Goal: Entertainment & Leisure: Consume media (video, audio)

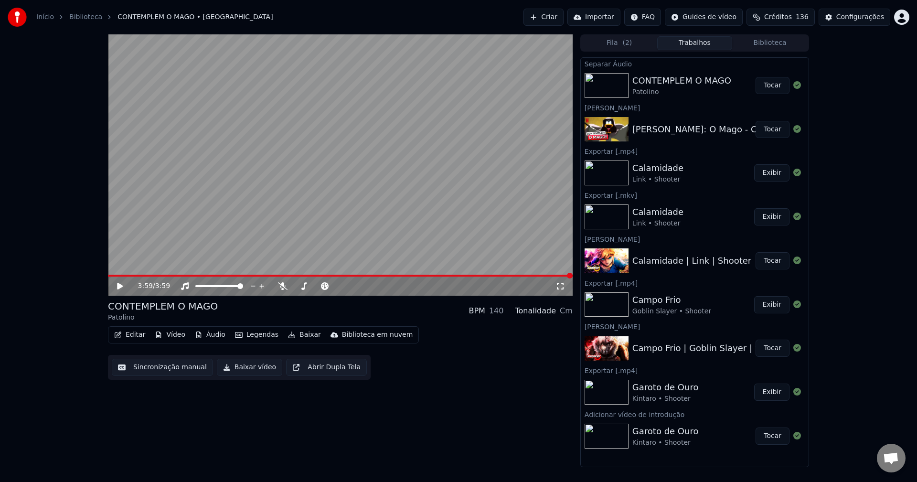
click at [212, 337] on button "Áudio" at bounding box center [210, 334] width 38 height 13
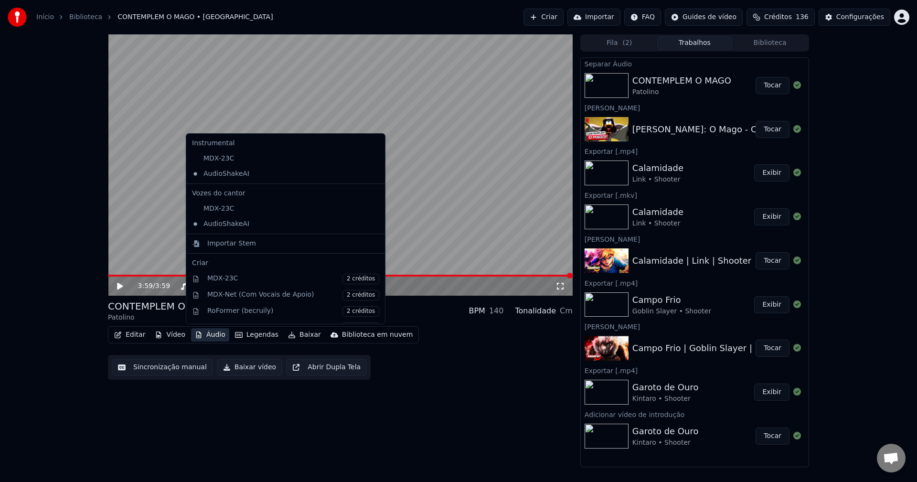
drag, startPoint x: 146, startPoint y: 205, endPoint x: 140, endPoint y: 220, distance: 15.4
click at [146, 208] on video at bounding box center [340, 164] width 465 height 261
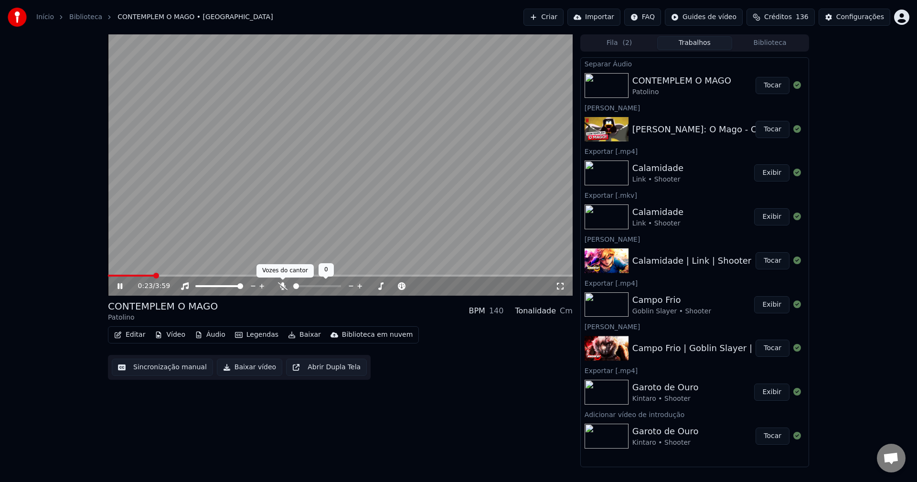
click at [284, 285] on icon at bounding box center [283, 286] width 10 height 8
click at [204, 333] on button "Áudio" at bounding box center [210, 334] width 38 height 13
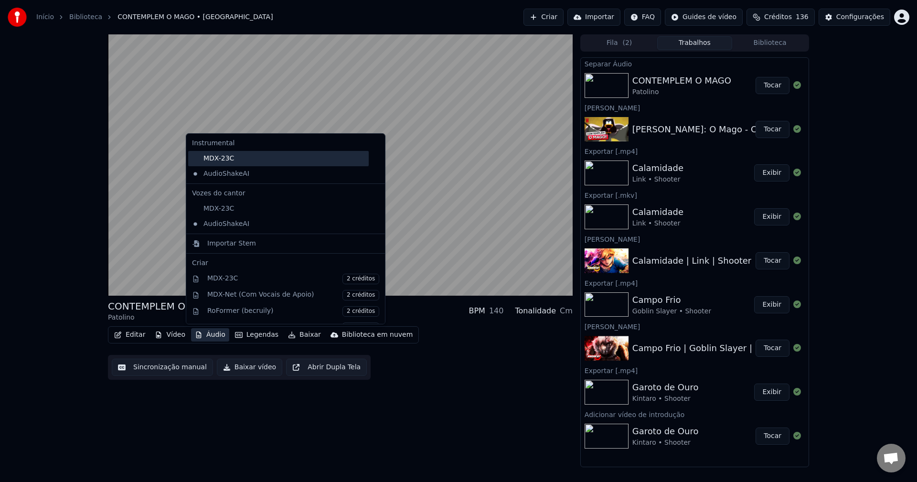
click at [219, 158] on div "MDX-23C" at bounding box center [278, 158] width 180 height 15
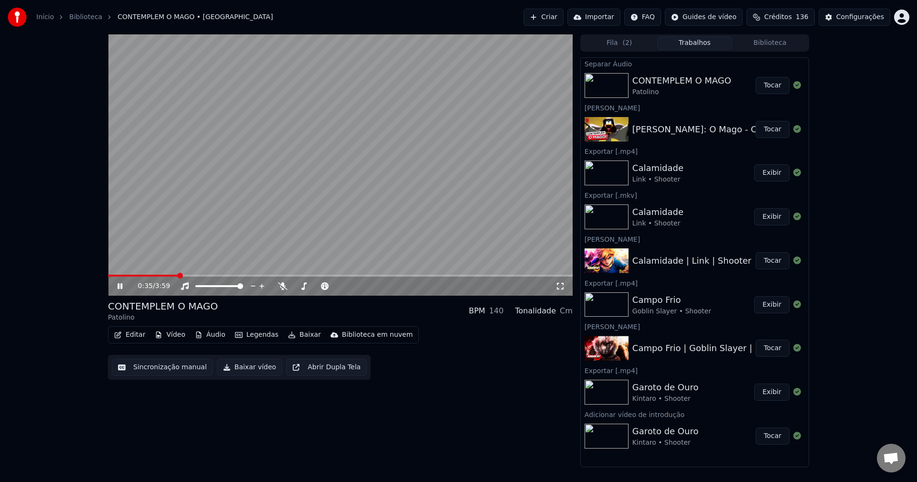
click at [116, 274] on video at bounding box center [340, 164] width 465 height 261
click at [108, 275] on span at bounding box center [108, 276] width 0 height 2
click at [117, 285] on icon at bounding box center [127, 286] width 22 height 8
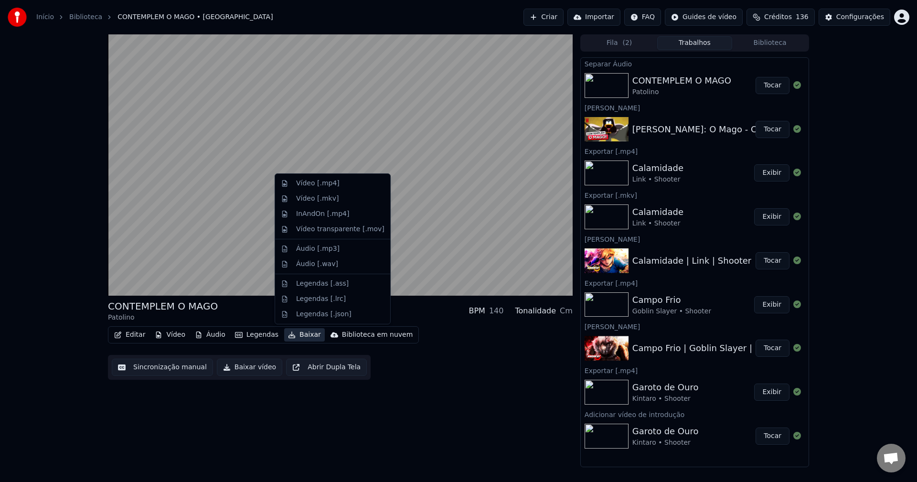
click at [296, 337] on button "Baixar" at bounding box center [304, 334] width 41 height 13
click at [380, 369] on div "Editar Vídeo Áudio Legendas Baixar Biblioteca em nuvem Sincronização manual Bai…" at bounding box center [340, 352] width 465 height 53
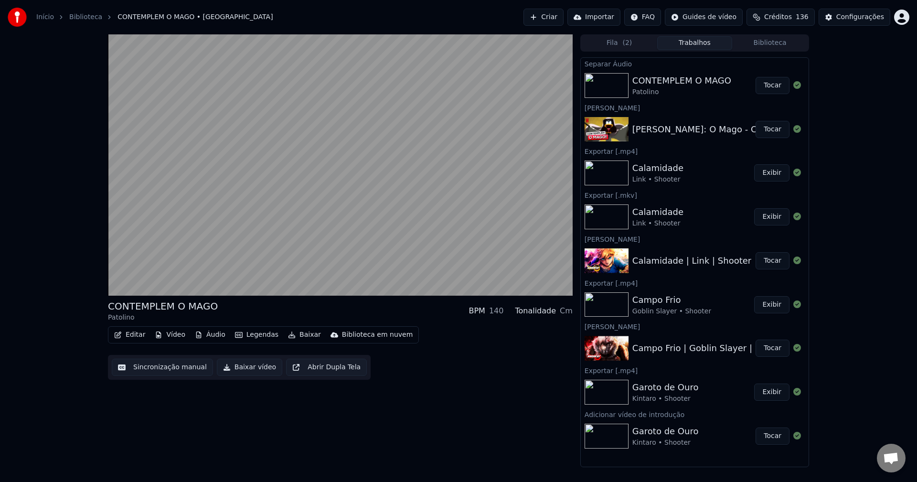
click at [201, 333] on button "Áudio" at bounding box center [210, 334] width 38 height 13
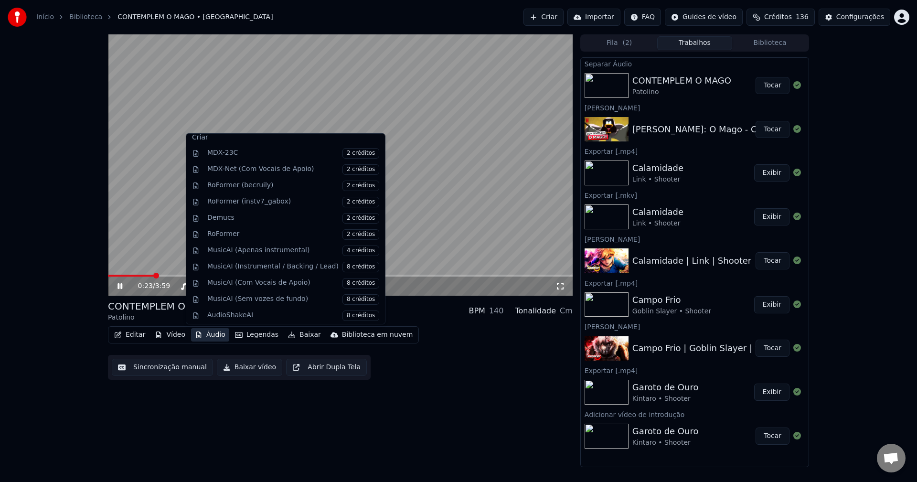
scroll to position [127, 0]
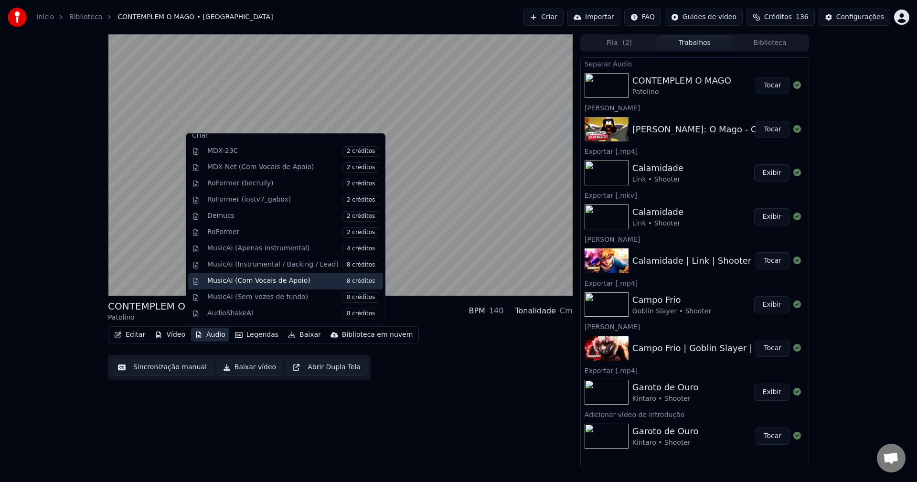
click at [289, 282] on div "MusicAI (Com Vocais de Apoio) 8 créditos" at bounding box center [293, 281] width 172 height 11
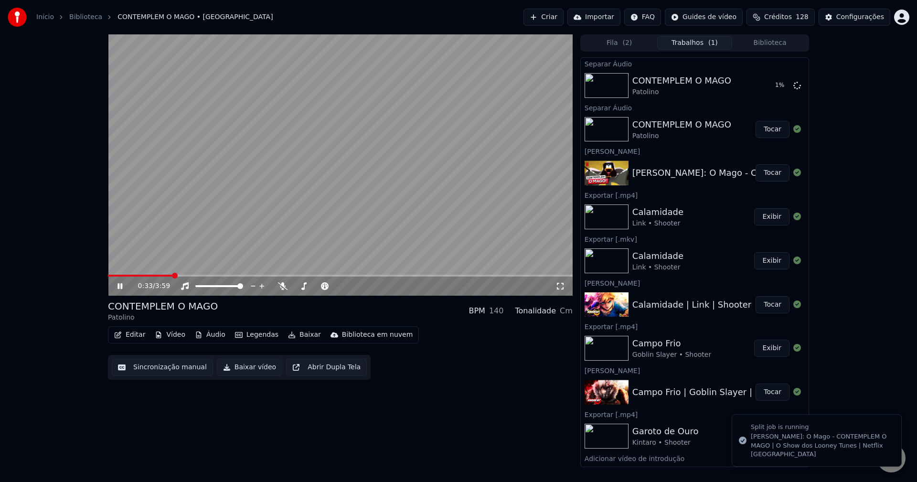
click at [118, 284] on icon at bounding box center [119, 286] width 5 height 6
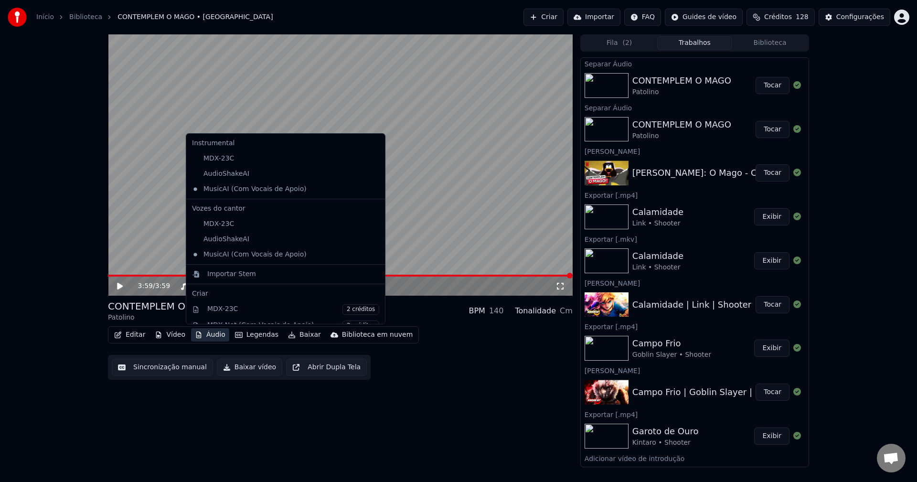
click at [203, 337] on button "Áudio" at bounding box center [210, 334] width 38 height 13
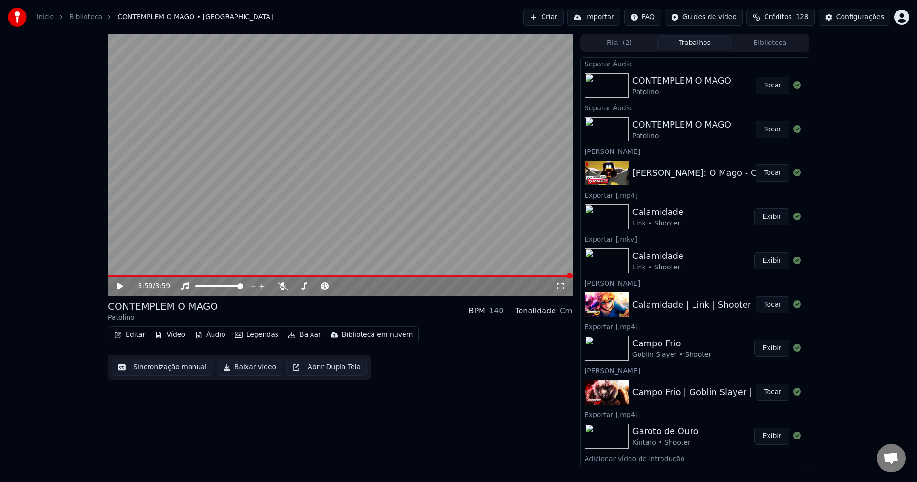
click at [129, 289] on icon at bounding box center [127, 286] width 22 height 8
click at [282, 287] on icon at bounding box center [283, 286] width 10 height 8
click at [282, 287] on icon at bounding box center [282, 286] width 5 height 8
click at [196, 336] on icon "button" at bounding box center [198, 334] width 5 height 7
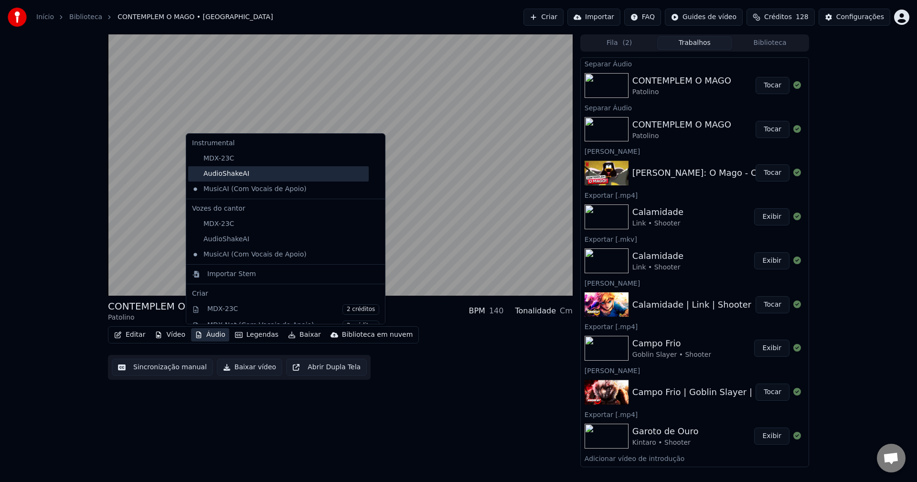
click at [234, 177] on div "AudioShakeAI" at bounding box center [278, 173] width 180 height 15
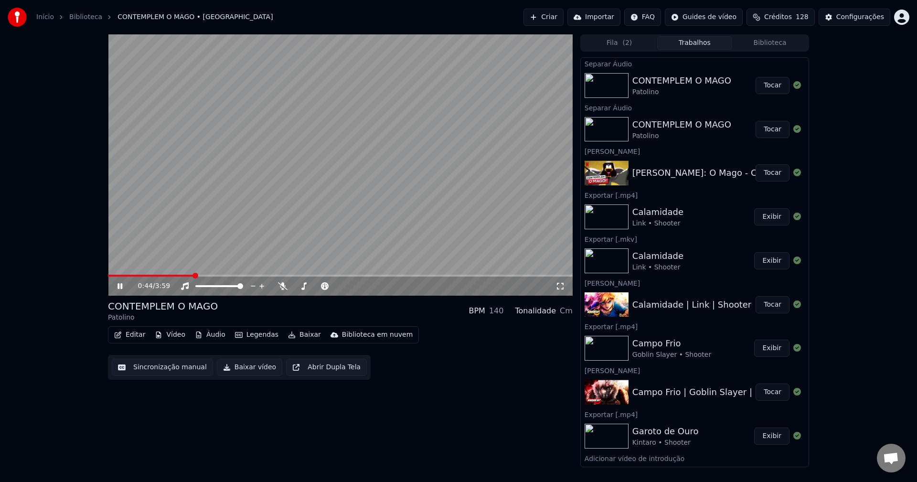
click at [193, 276] on span at bounding box center [150, 276] width 85 height 2
click at [283, 289] on icon at bounding box center [283, 286] width 10 height 8
click at [283, 289] on icon at bounding box center [282, 286] width 5 height 8
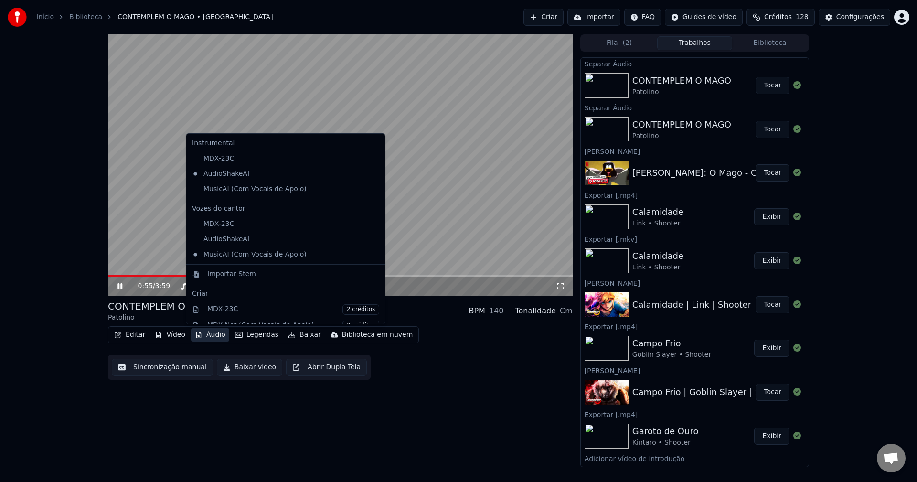
click at [210, 332] on button "Áudio" at bounding box center [210, 334] width 38 height 13
click at [238, 160] on div "MDX-23C" at bounding box center [278, 158] width 180 height 15
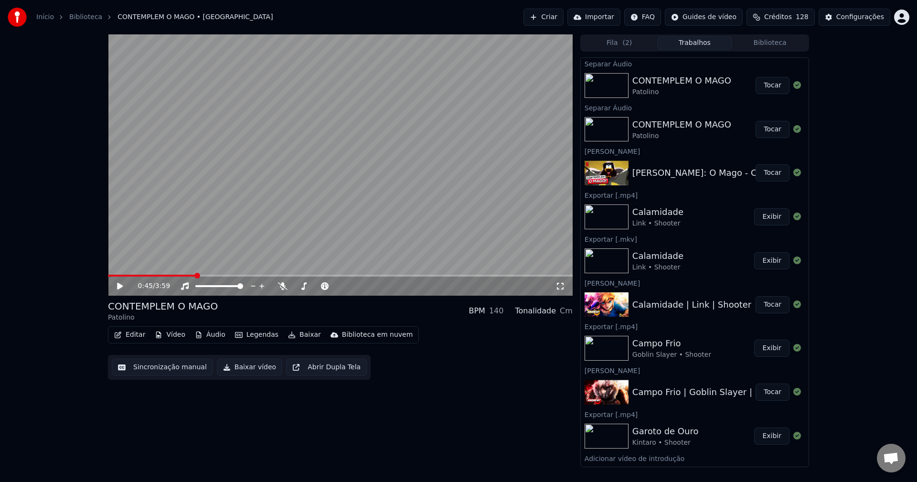
click at [194, 275] on span at bounding box center [340, 276] width 465 height 2
click at [217, 332] on button "Áudio" at bounding box center [210, 334] width 38 height 13
click at [223, 275] on span at bounding box center [340, 276] width 465 height 2
click at [240, 276] on span at bounding box center [340, 276] width 465 height 2
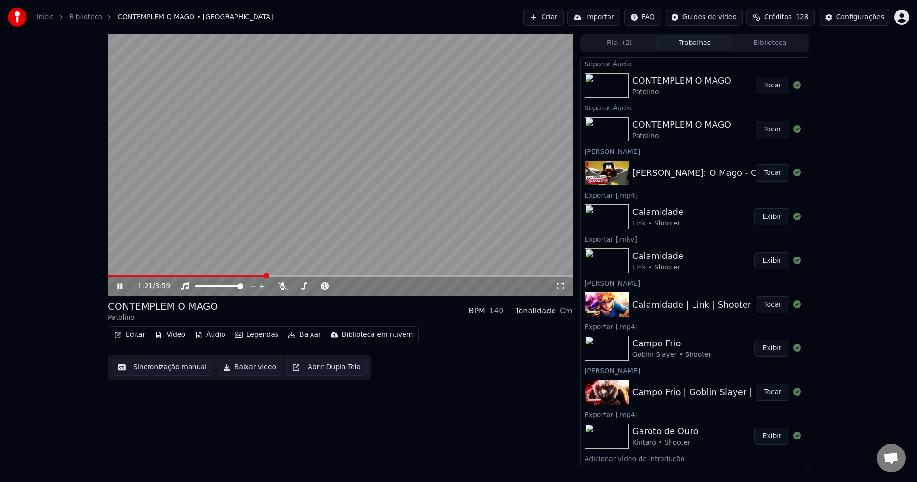
click at [265, 275] on span at bounding box center [340, 276] width 465 height 2
click at [290, 275] on span at bounding box center [340, 276] width 465 height 2
click at [279, 275] on span at bounding box center [199, 276] width 183 height 2
click at [282, 289] on icon at bounding box center [283, 286] width 10 height 8
click at [282, 289] on icon at bounding box center [282, 286] width 5 height 8
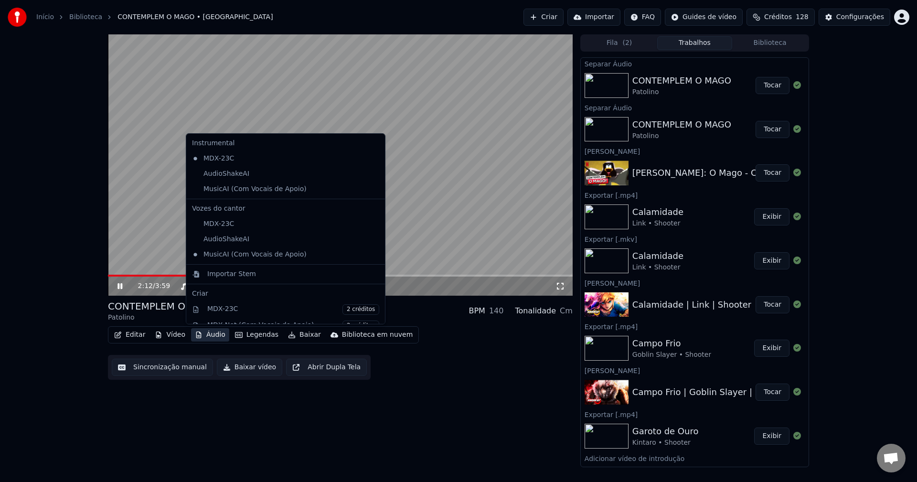
click at [203, 332] on button "Áudio" at bounding box center [210, 334] width 38 height 13
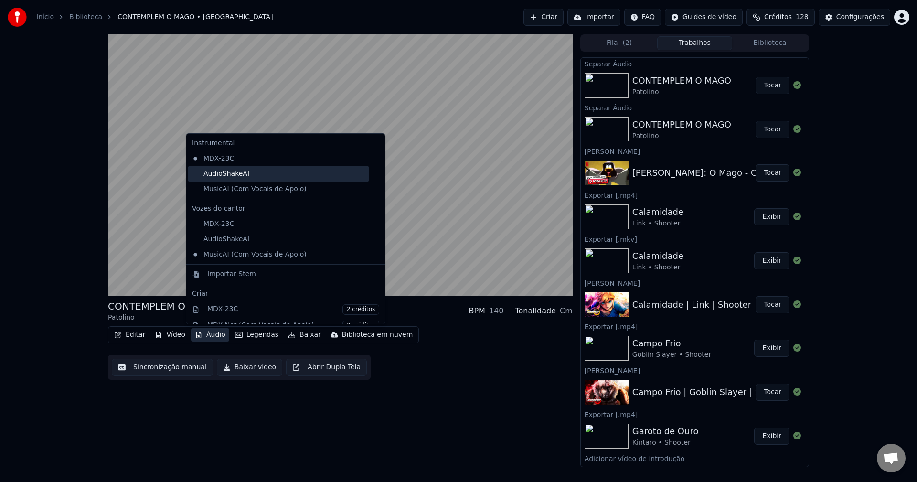
click at [243, 177] on div "AudioShakeAI" at bounding box center [278, 173] width 180 height 15
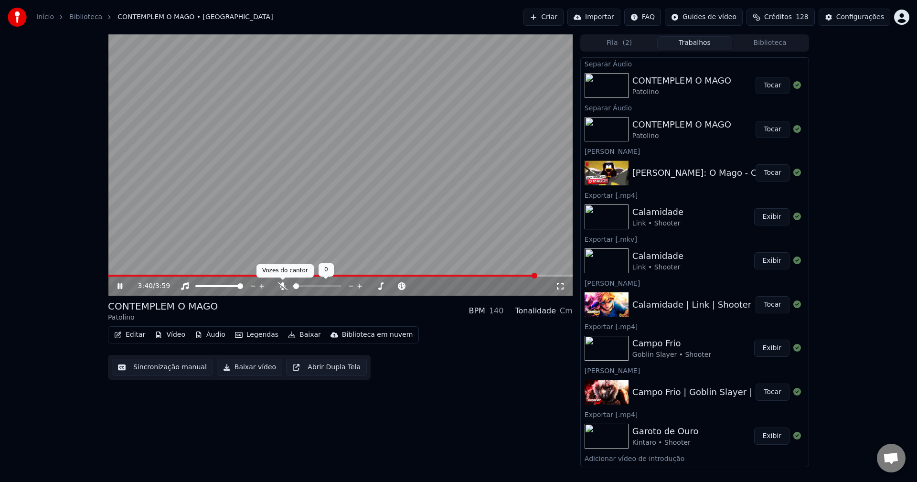
click at [285, 287] on icon at bounding box center [283, 286] width 10 height 8
click at [284, 285] on icon at bounding box center [282, 286] width 5 height 8
click at [284, 285] on icon at bounding box center [283, 286] width 10 height 8
click at [491, 276] on span at bounding box center [333, 276] width 451 height 2
click at [463, 275] on span at bounding box center [286, 276] width 356 height 2
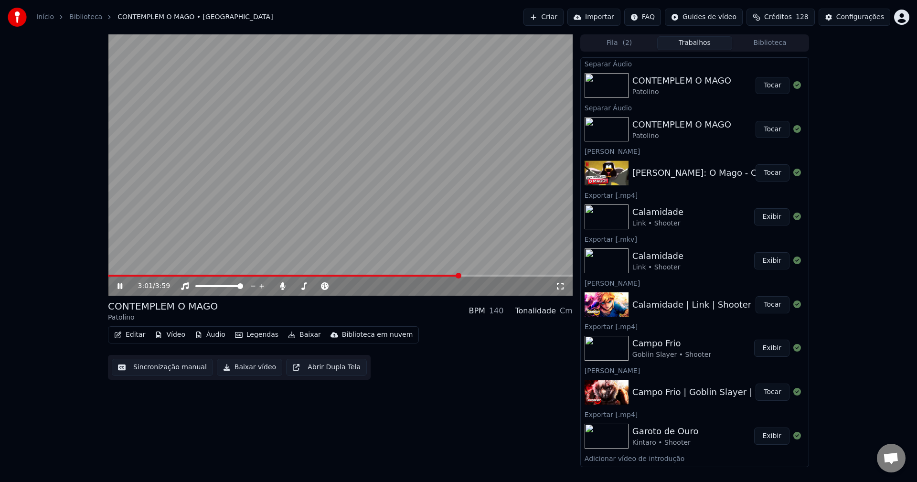
click at [459, 276] on span at bounding box center [284, 276] width 352 height 2
